Goal: Check status: Check status

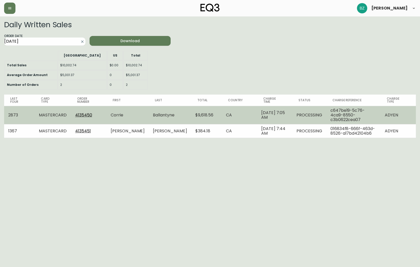
click at [82, 112] on link "4135450" at bounding box center [83, 115] width 17 height 6
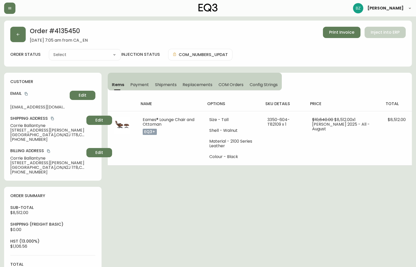
type input "Processing"
select select "PROCESSING"
